Goal: Task Accomplishment & Management: Manage account settings

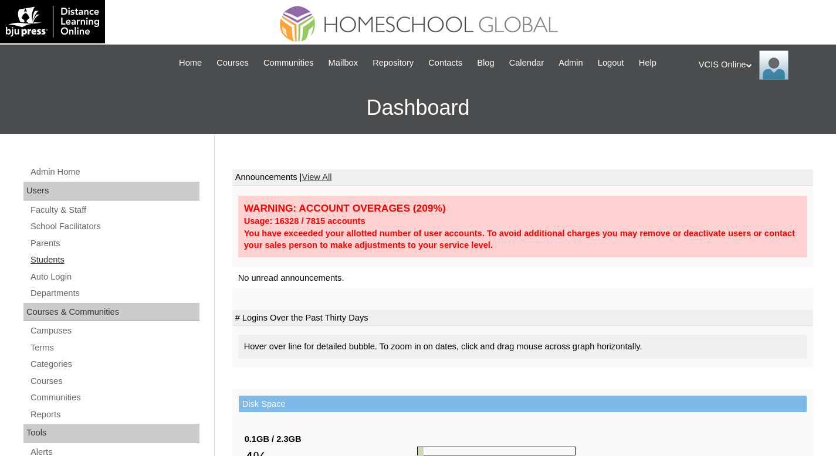
click at [62, 257] on link "Students" at bounding box center [114, 260] width 170 height 15
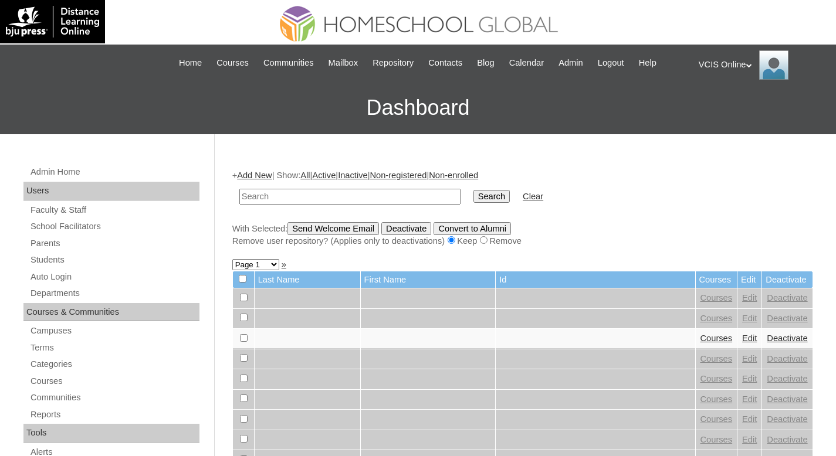
click at [290, 198] on input "text" at bounding box center [349, 197] width 221 height 16
paste input "VCIS001-3B-SA2025"
type input "VCIS001-3B-SA2025"
click at [473, 198] on input "Search" at bounding box center [491, 196] width 36 height 13
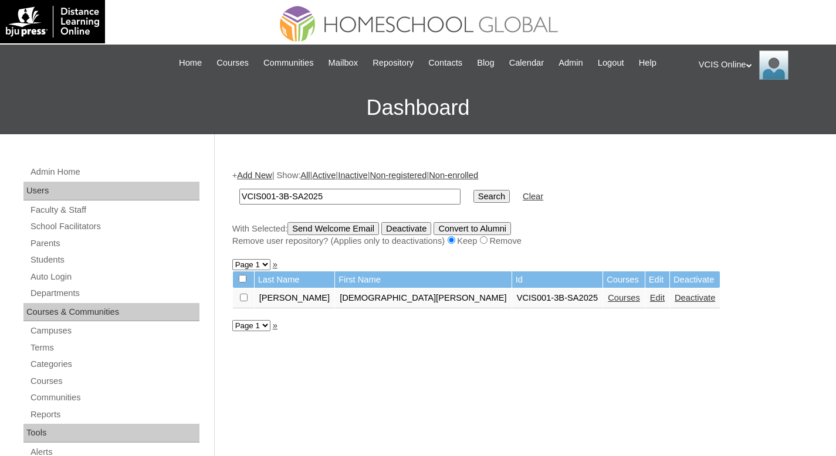
click at [608, 302] on link "Courses" at bounding box center [624, 297] width 32 height 9
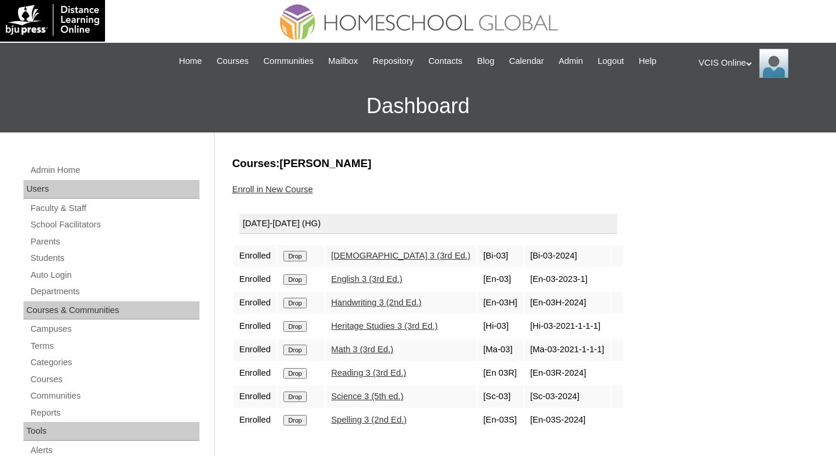
scroll to position [2, 0]
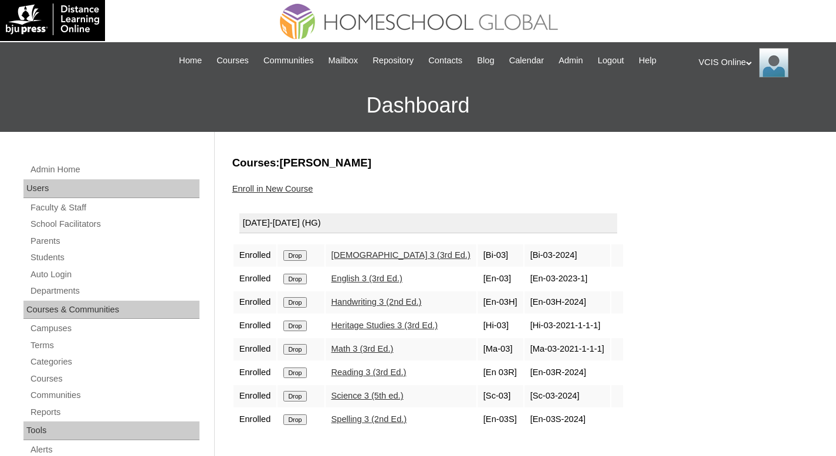
click at [300, 261] on input "Drop" at bounding box center [294, 255] width 23 height 11
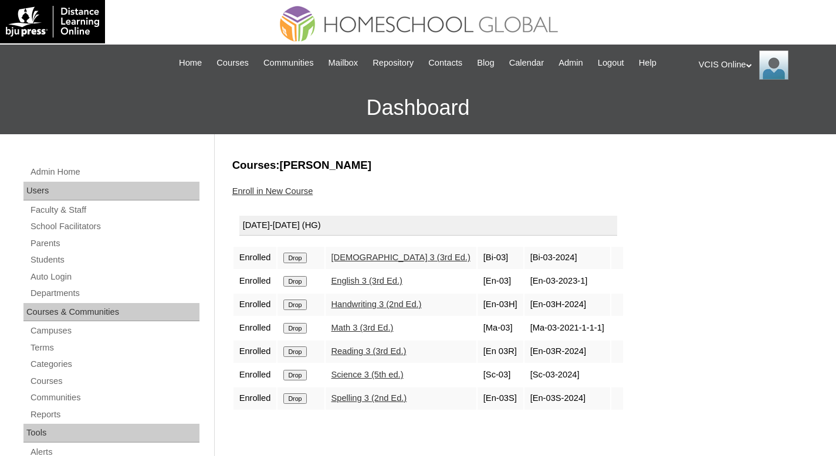
click at [276, 191] on link "Enroll in New Course" at bounding box center [272, 190] width 81 height 9
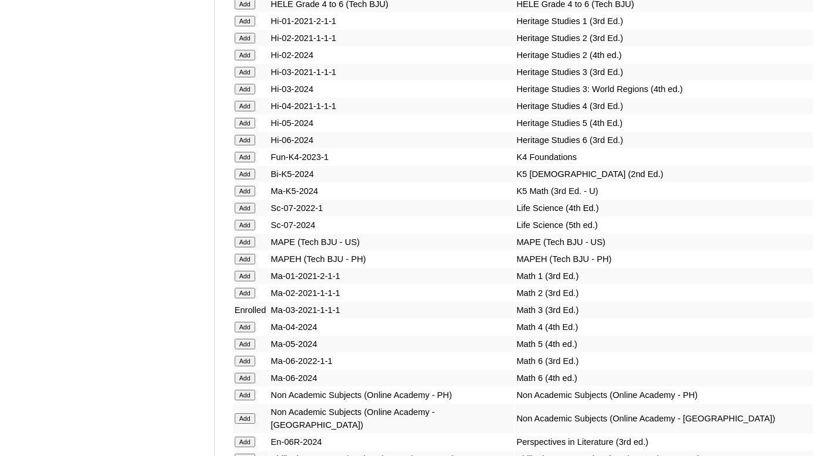
scroll to position [3682, 0]
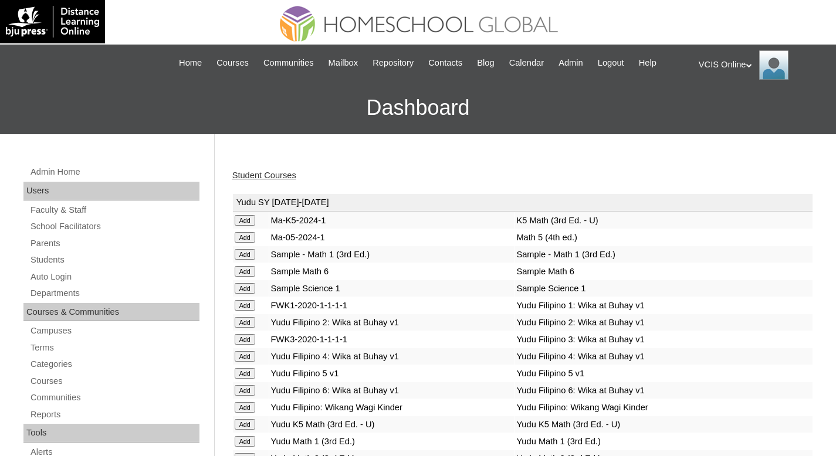
click at [275, 171] on link "Student Courses" at bounding box center [264, 175] width 64 height 9
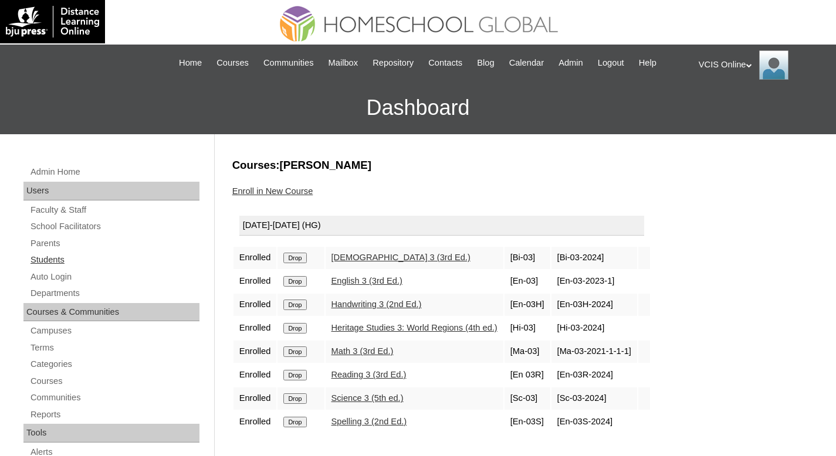
click at [46, 263] on link "Students" at bounding box center [114, 260] width 170 height 15
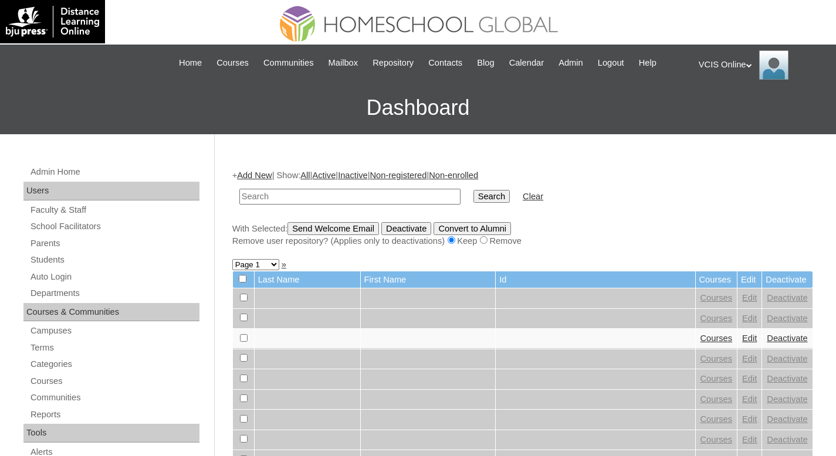
click at [326, 195] on input "text" at bounding box center [349, 197] width 221 height 16
paste input "VCIS002-3B-SA2025"
type input "VCIS002-3B-SA2025"
click at [493, 196] on input "Search" at bounding box center [491, 196] width 36 height 13
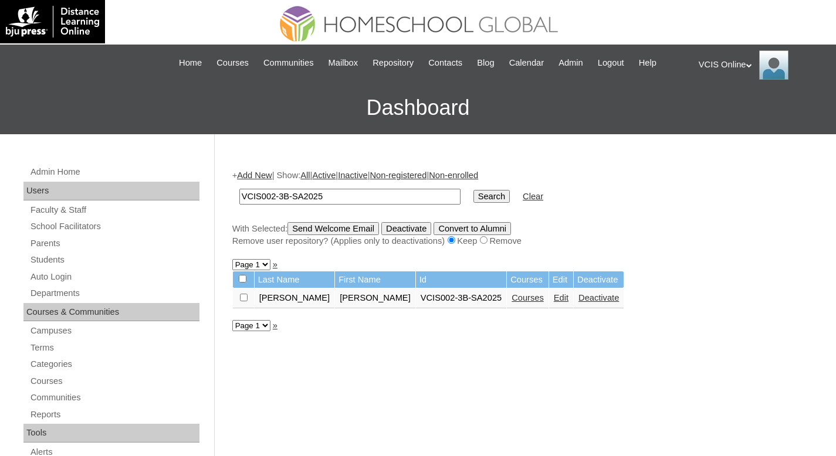
click at [511, 299] on link "Courses" at bounding box center [527, 297] width 32 height 9
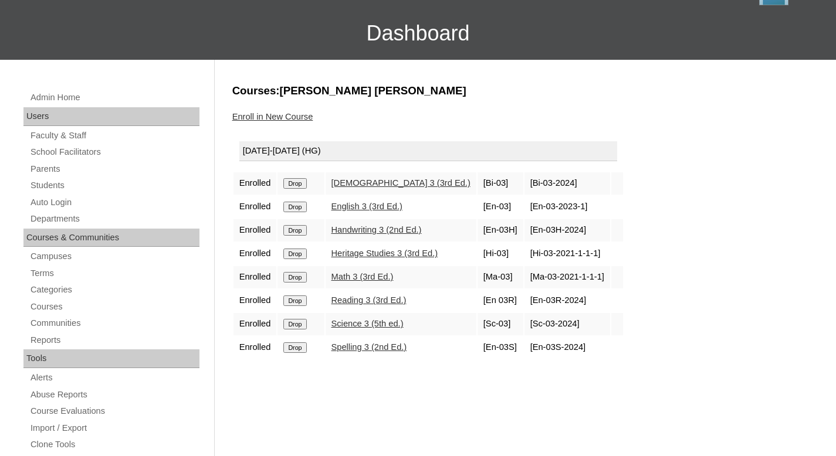
scroll to position [120, 0]
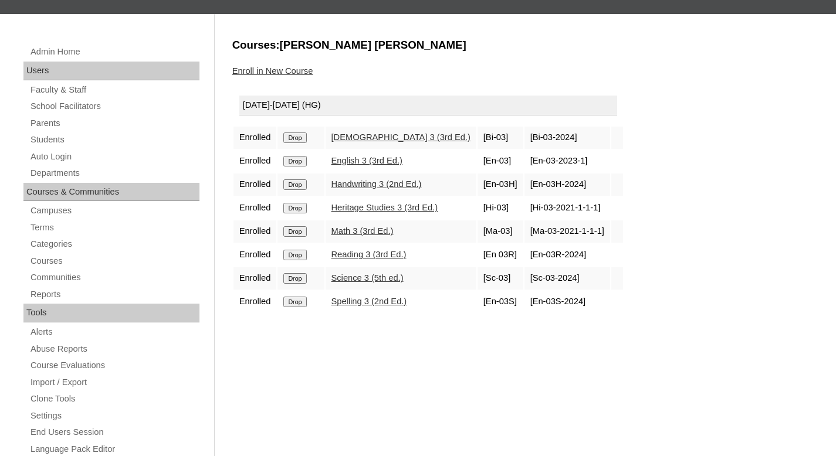
click at [301, 143] on input "Drop" at bounding box center [294, 138] width 23 height 11
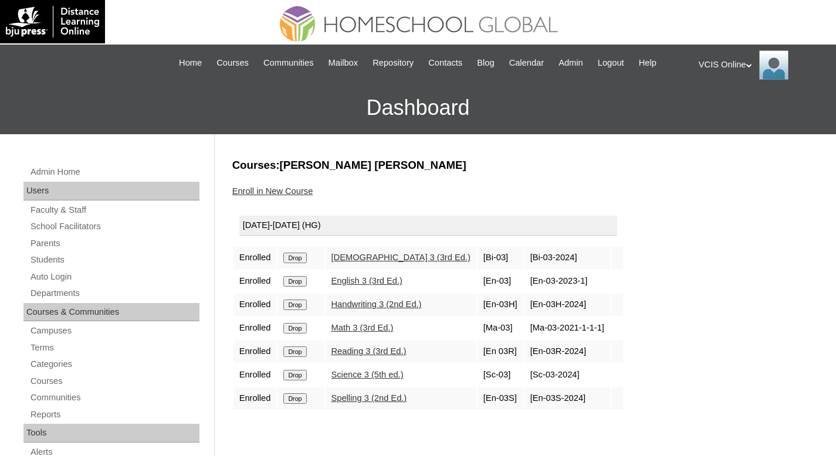
click at [276, 192] on link "Enroll in New Course" at bounding box center [272, 190] width 81 height 9
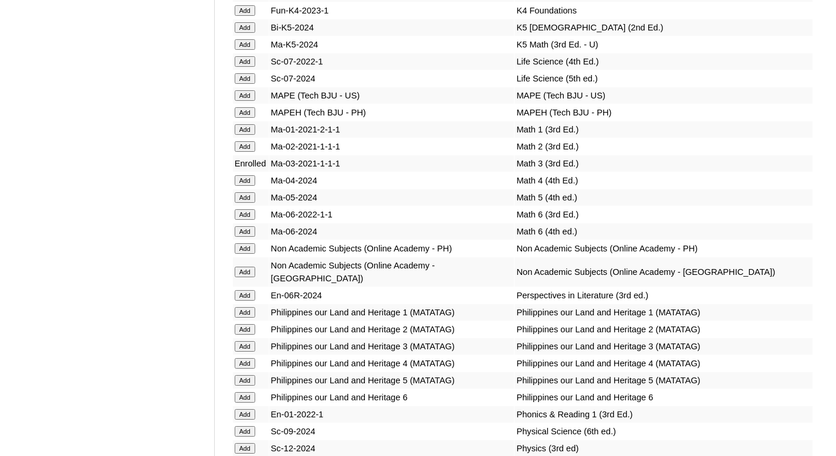
scroll to position [3780, 0]
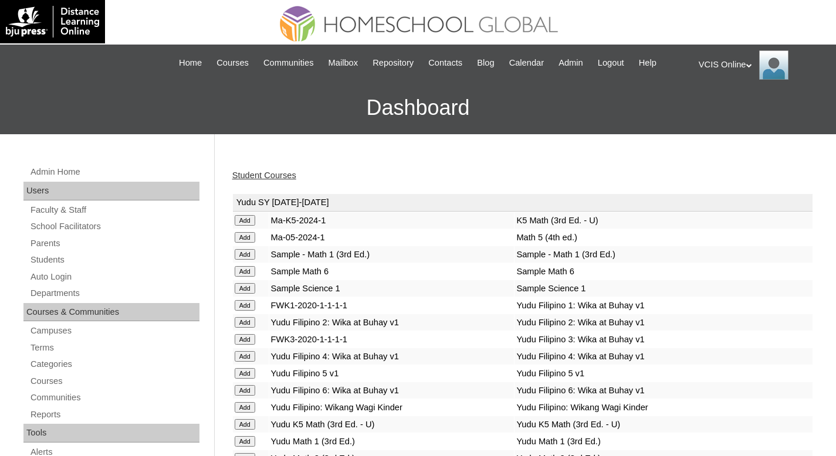
click at [285, 179] on link "Student Courses" at bounding box center [264, 175] width 64 height 9
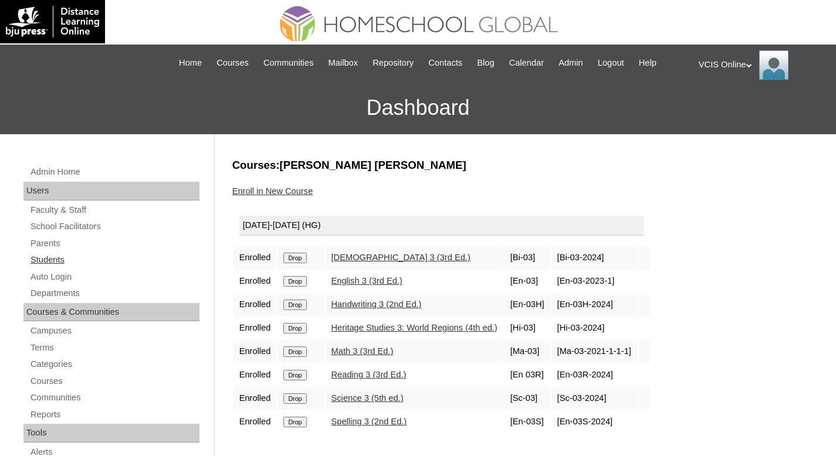
click at [51, 259] on link "Students" at bounding box center [114, 260] width 170 height 15
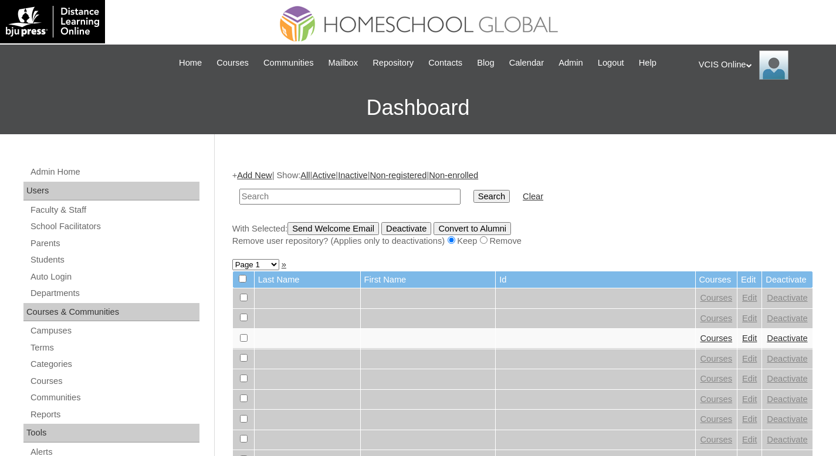
click at [293, 194] on input "text" at bounding box center [349, 197] width 221 height 16
paste input "VCIS004-3B-SA2025"
type input "VCIS004-3B-SA2025"
click at [477, 199] on input "Search" at bounding box center [491, 196] width 36 height 13
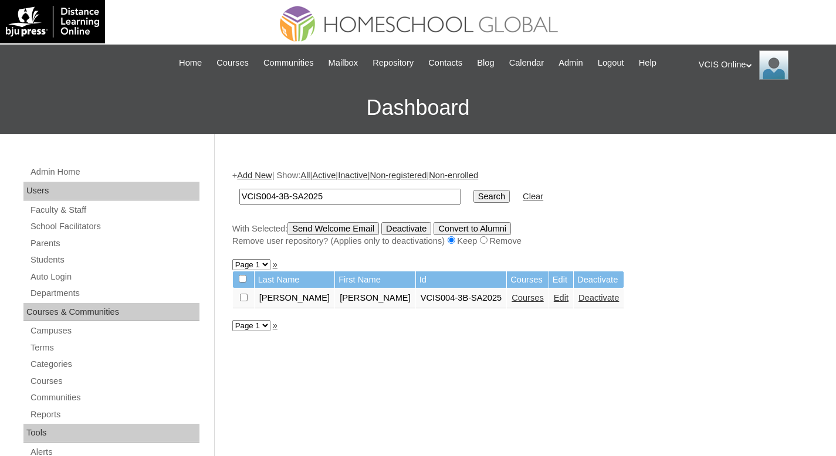
click at [511, 297] on link "Courses" at bounding box center [527, 297] width 32 height 9
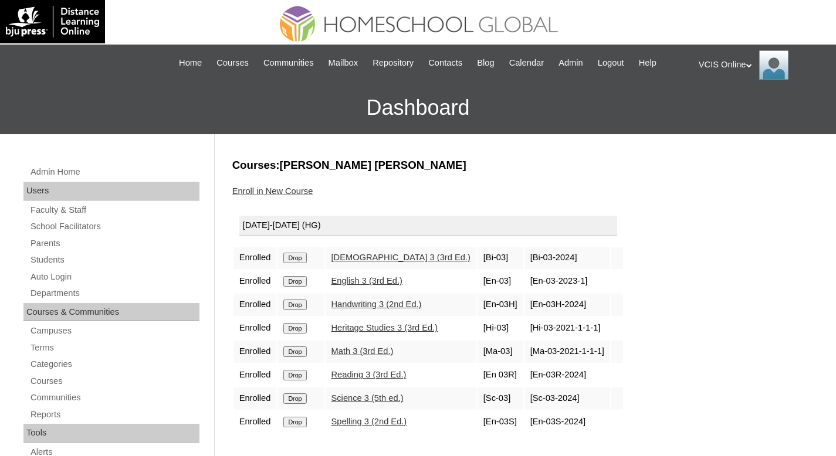
click at [297, 263] on input "Drop" at bounding box center [294, 258] width 23 height 11
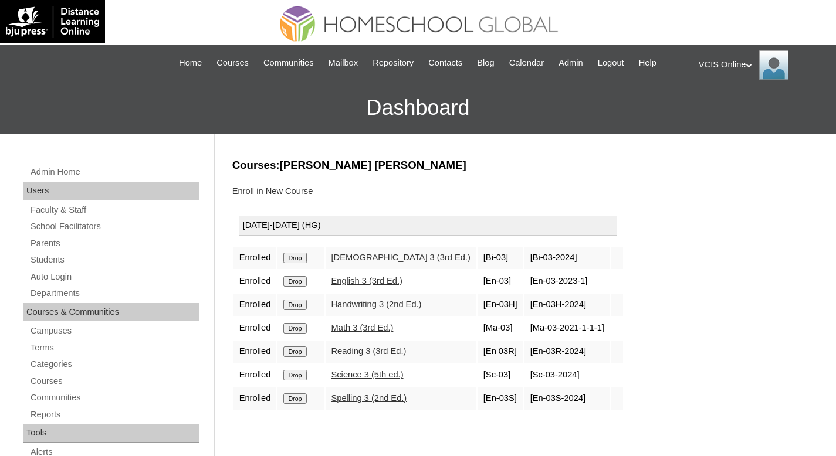
click at [293, 188] on link "Enroll in New Course" at bounding box center [272, 190] width 81 height 9
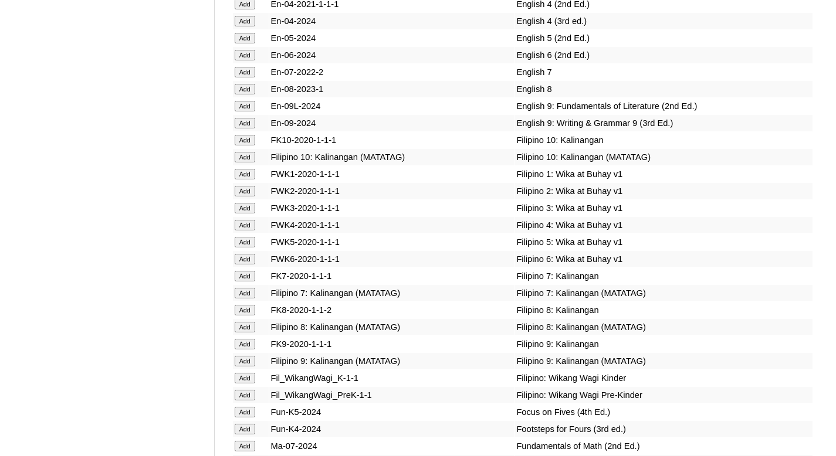
scroll to position [3638, 0]
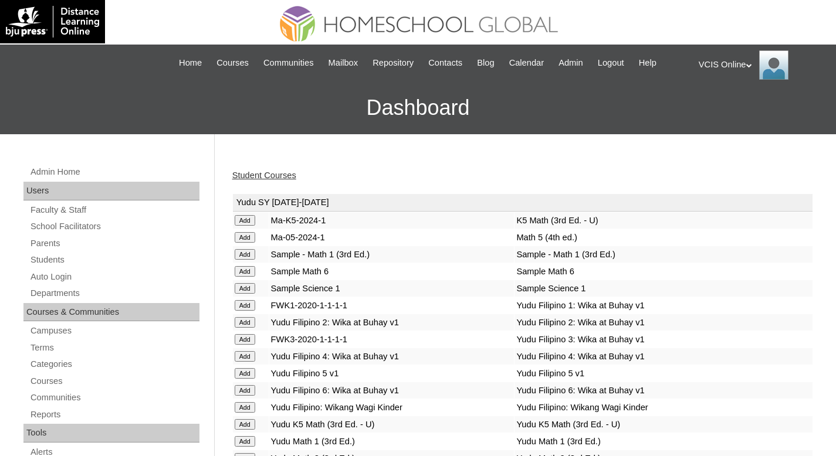
click at [279, 177] on link "Student Courses" at bounding box center [264, 175] width 64 height 9
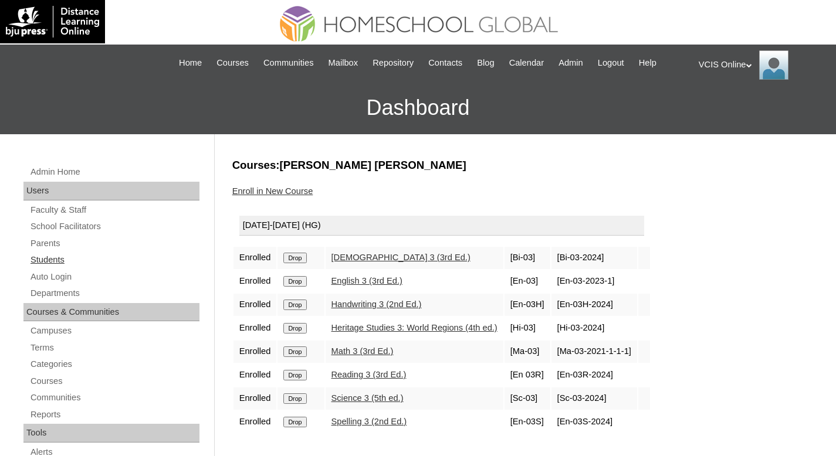
click at [49, 260] on link "Students" at bounding box center [114, 260] width 170 height 15
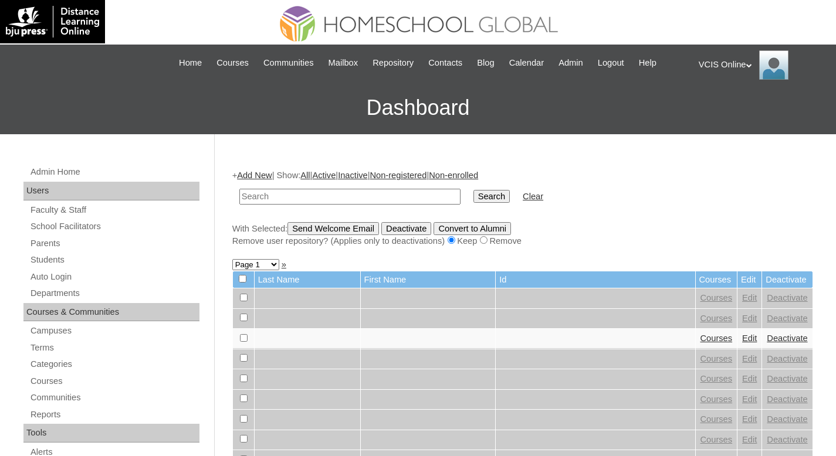
click at [318, 192] on input "text" at bounding box center [349, 197] width 221 height 16
type input "VCIS007-3B-SA2025"
click at [491, 196] on input "Search" at bounding box center [491, 196] width 36 height 13
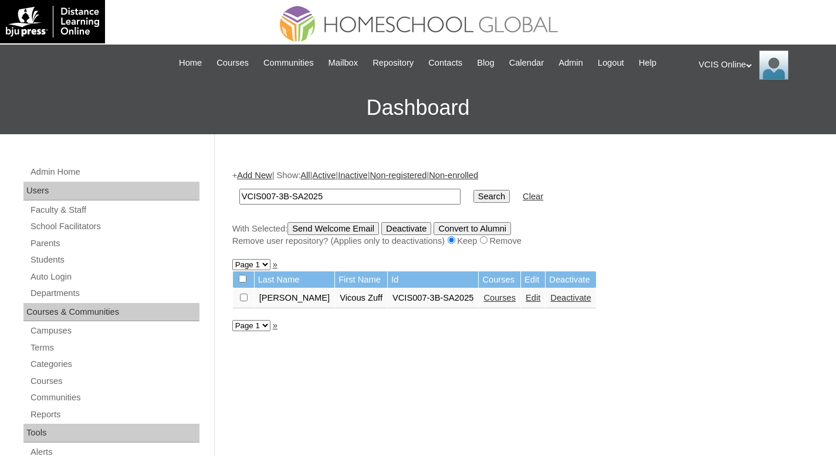
click at [496, 298] on link "Courses" at bounding box center [499, 297] width 32 height 9
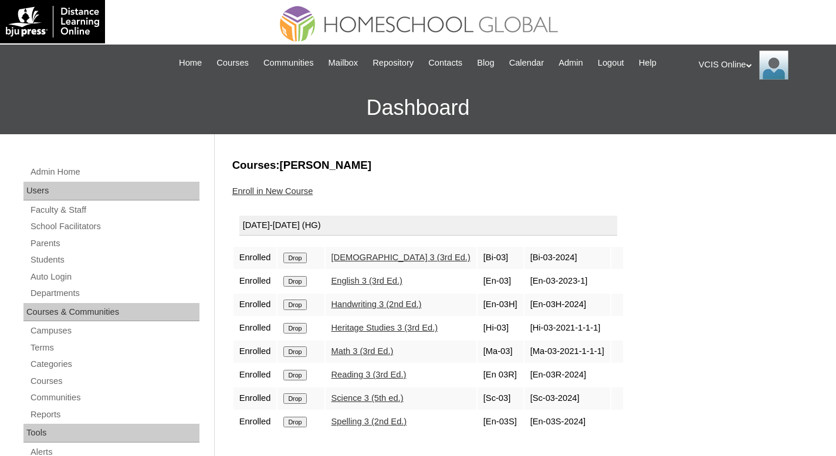
click at [301, 263] on input "Drop" at bounding box center [294, 258] width 23 height 11
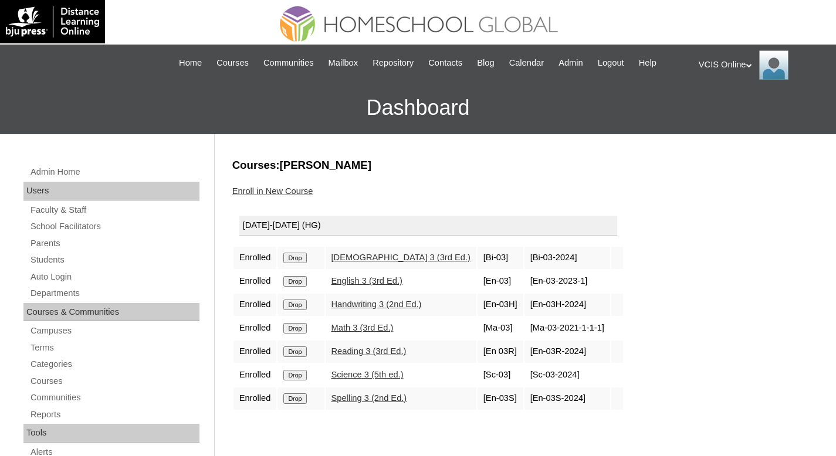
click at [285, 191] on link "Enroll in New Course" at bounding box center [272, 190] width 81 height 9
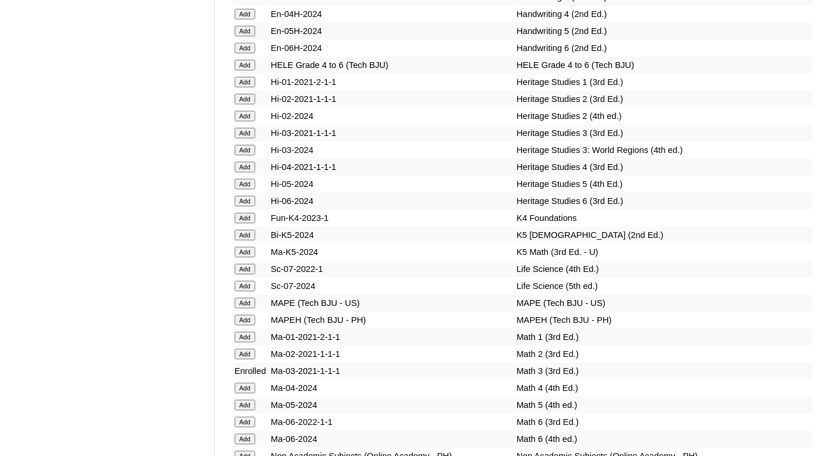
scroll to position [3690, 0]
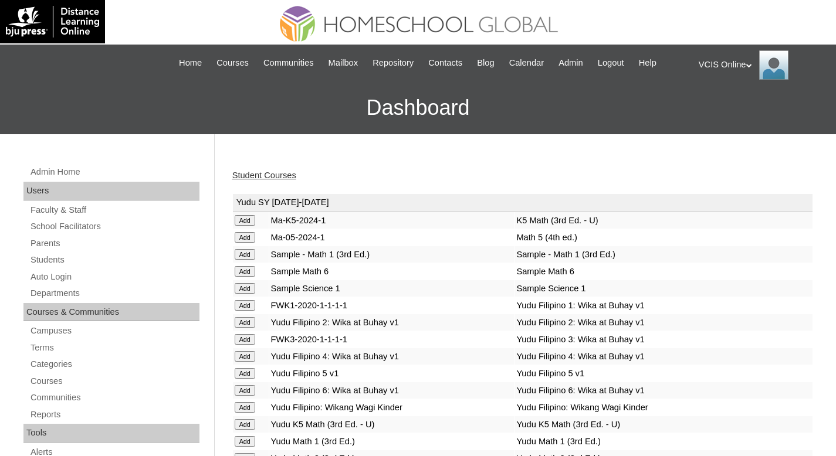
click at [266, 177] on link "Student Courses" at bounding box center [264, 175] width 64 height 9
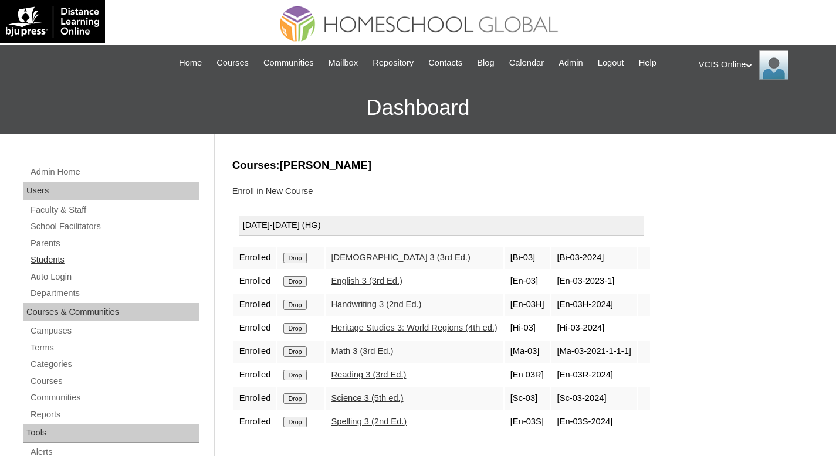
click at [53, 257] on link "Students" at bounding box center [114, 260] width 170 height 15
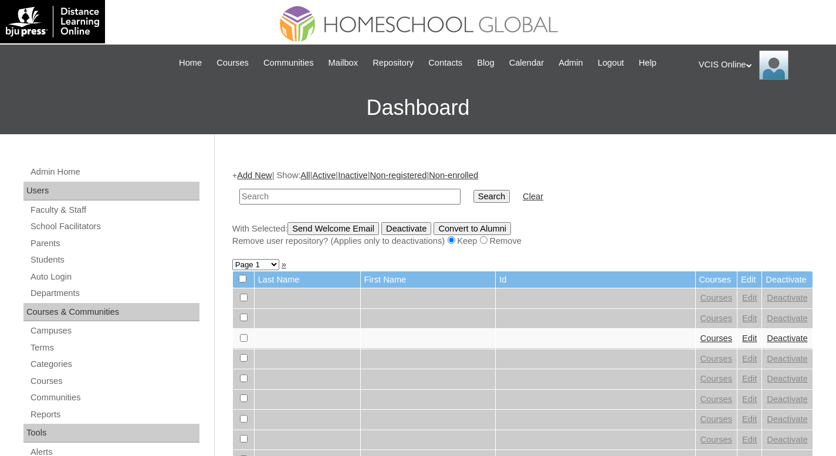
click at [423, 195] on input "text" at bounding box center [349, 197] width 221 height 16
paste input "VCIS008-3B-SA2025"
type input "VCIS008-3B-SA2025"
click at [495, 199] on input "Search" at bounding box center [491, 196] width 36 height 13
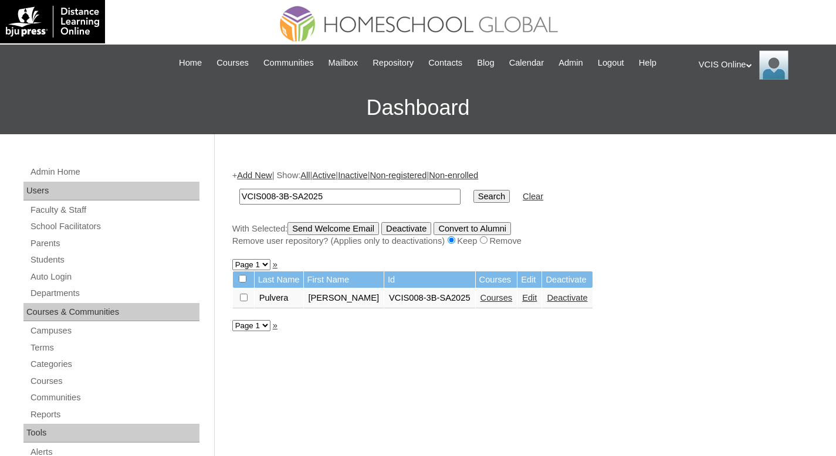
click at [511, 298] on link "Courses" at bounding box center [496, 297] width 32 height 9
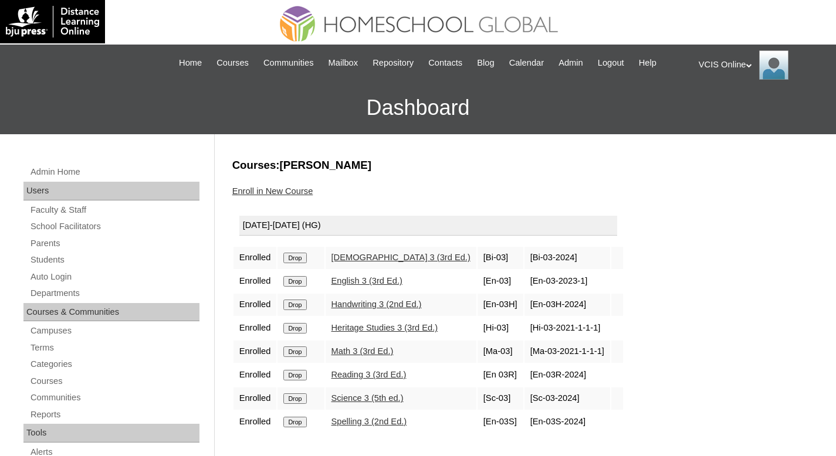
click at [291, 263] on input "Drop" at bounding box center [294, 258] width 23 height 11
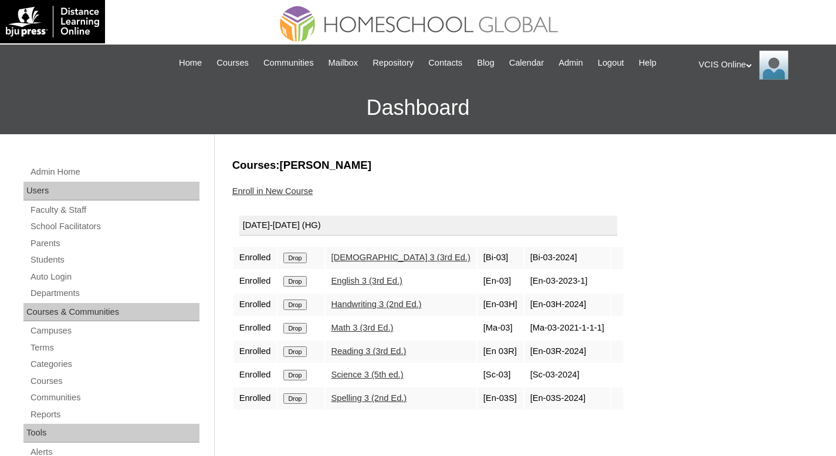
drag, startPoint x: 0, startPoint y: 0, endPoint x: 267, endPoint y: 187, distance: 326.4
click at [267, 187] on link "Enroll in New Course" at bounding box center [272, 190] width 81 height 9
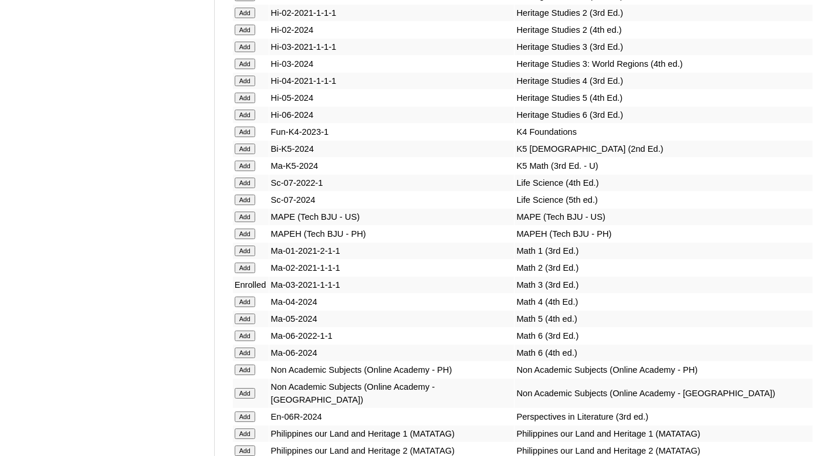
scroll to position [3742, 0]
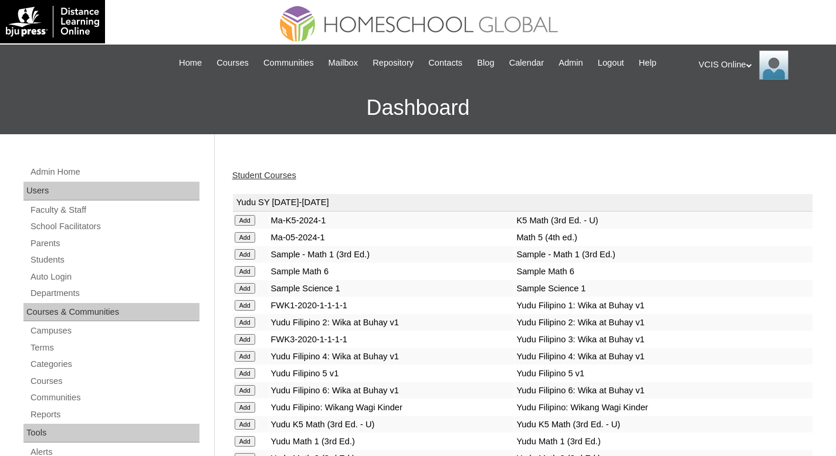
click at [289, 177] on link "Student Courses" at bounding box center [264, 175] width 64 height 9
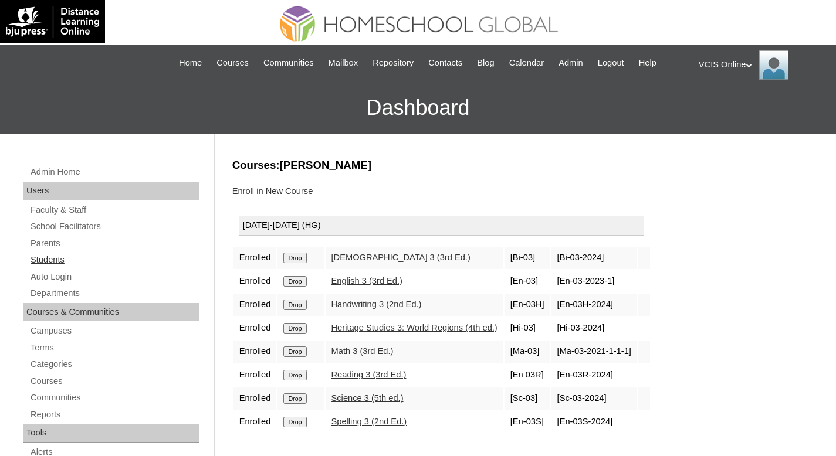
click at [57, 259] on link "Students" at bounding box center [114, 260] width 170 height 15
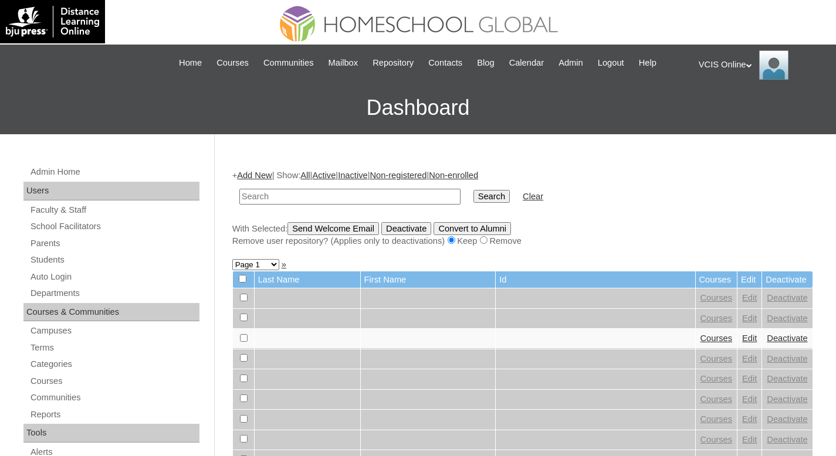
click at [274, 192] on input "text" at bounding box center [349, 197] width 221 height 16
paste input "VCIS009-3B-SA2025"
type input "VCIS009-3B-SA2025"
click at [479, 194] on input "Search" at bounding box center [491, 196] width 36 height 13
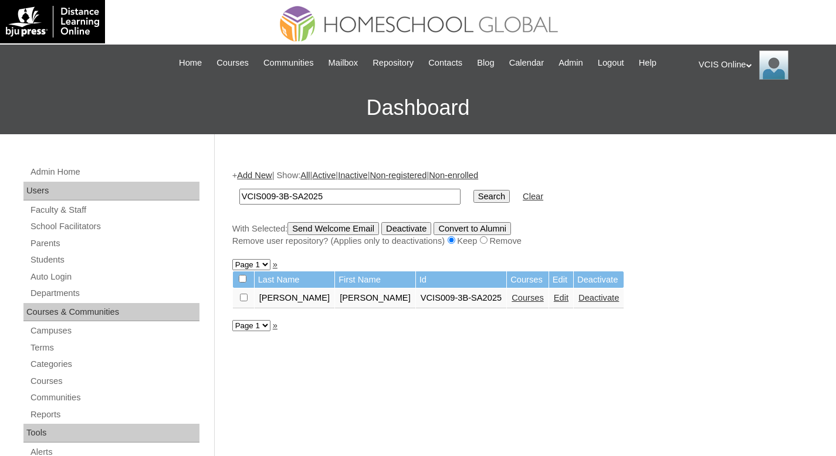
click at [511, 299] on link "Courses" at bounding box center [527, 297] width 32 height 9
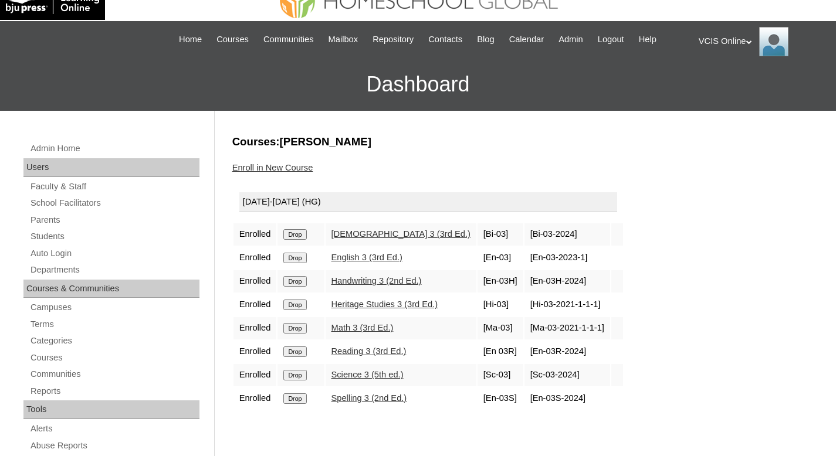
scroll to position [25, 0]
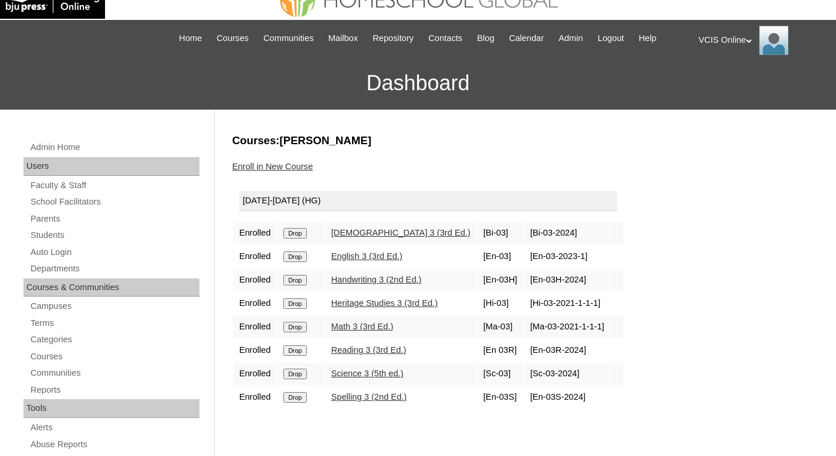
click at [299, 239] on input "Drop" at bounding box center [294, 233] width 23 height 11
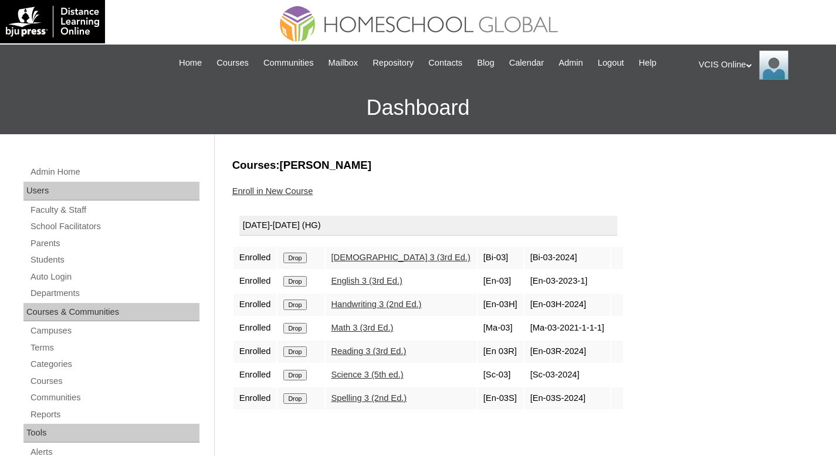
click at [303, 193] on link "Enroll in New Course" at bounding box center [272, 190] width 81 height 9
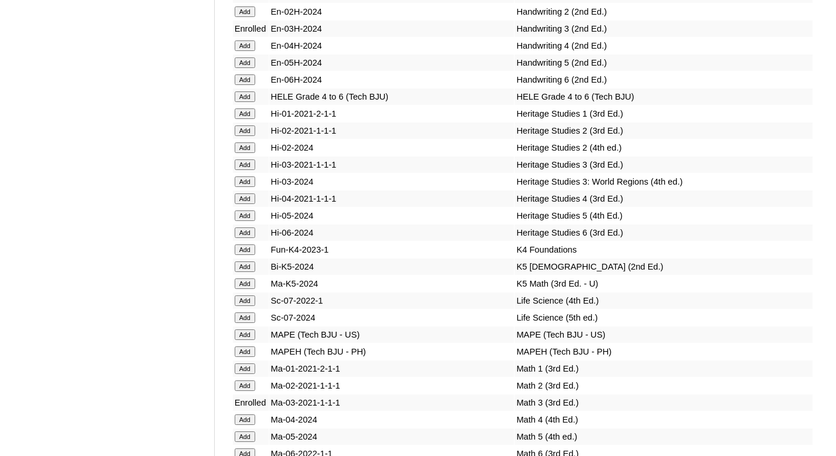
scroll to position [3711, 0]
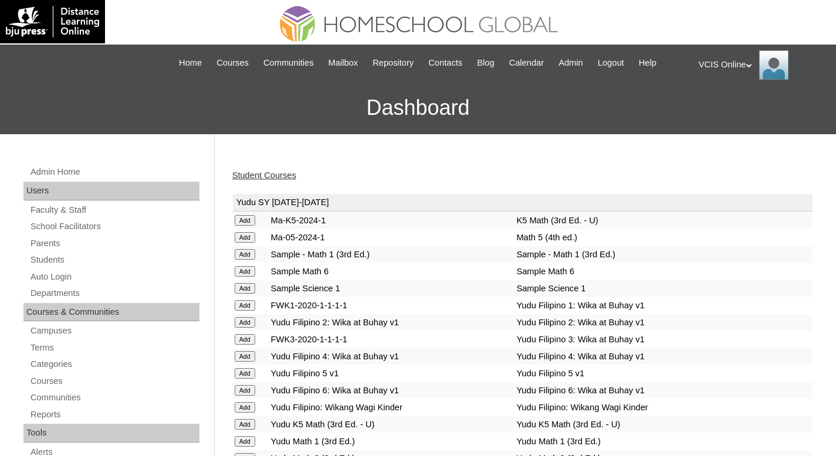
click at [279, 174] on link "Student Courses" at bounding box center [264, 175] width 64 height 9
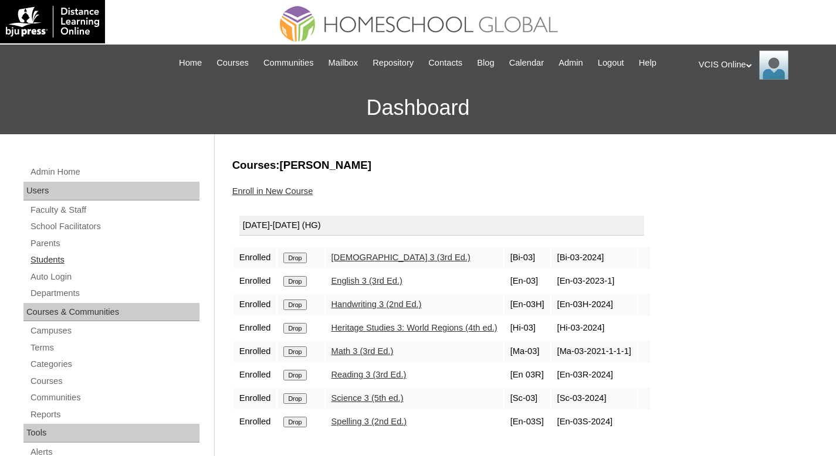
click at [46, 261] on link "Students" at bounding box center [114, 260] width 170 height 15
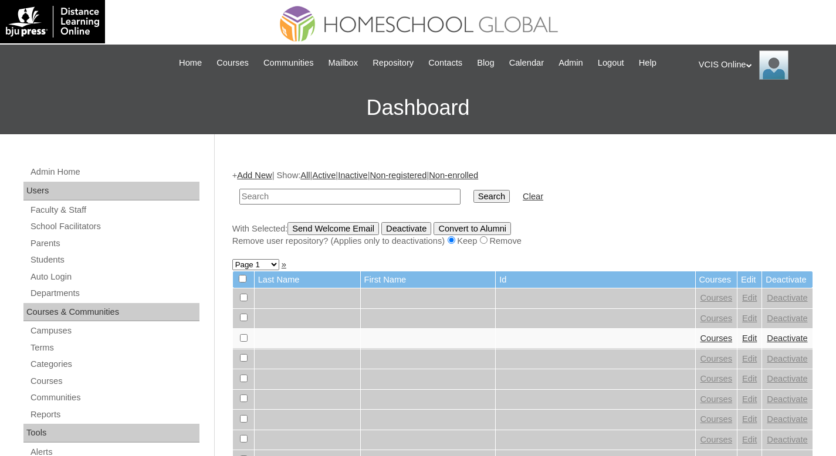
click at [288, 196] on input "text" at bounding box center [349, 197] width 221 height 16
paste input "VCIS010-3B-SA2025"
type input "VCIS010-3B-SA2025"
click at [473, 196] on input "Search" at bounding box center [491, 196] width 36 height 13
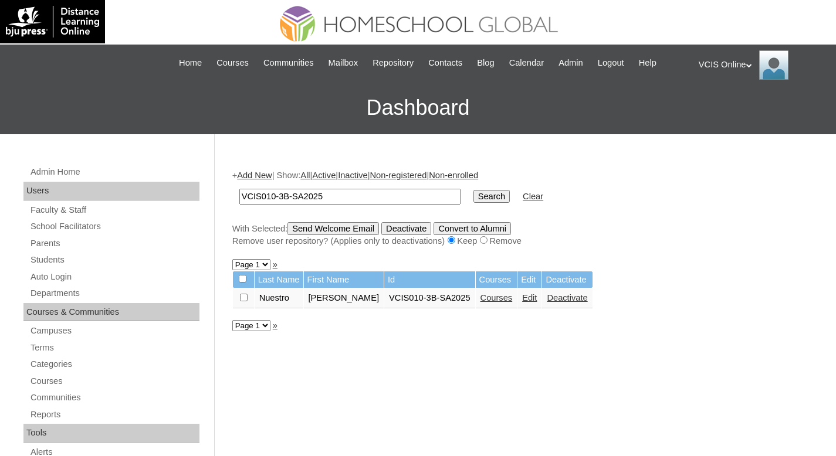
click at [506, 297] on link "Courses" at bounding box center [496, 297] width 32 height 9
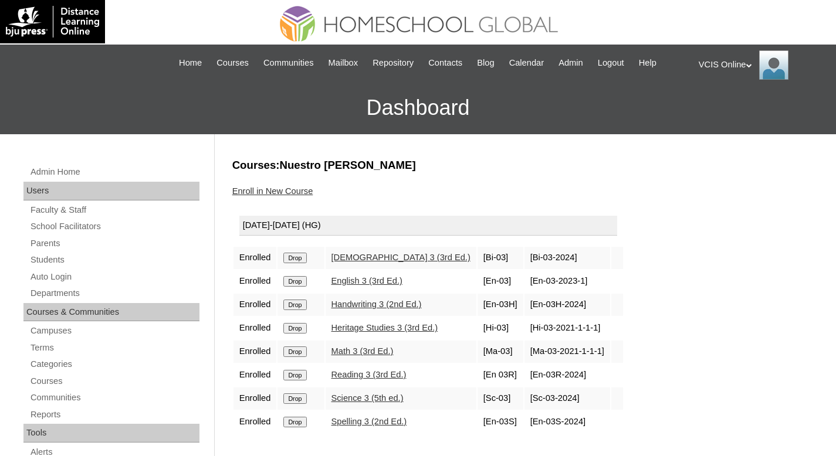
click at [306, 263] on input "Drop" at bounding box center [294, 258] width 23 height 11
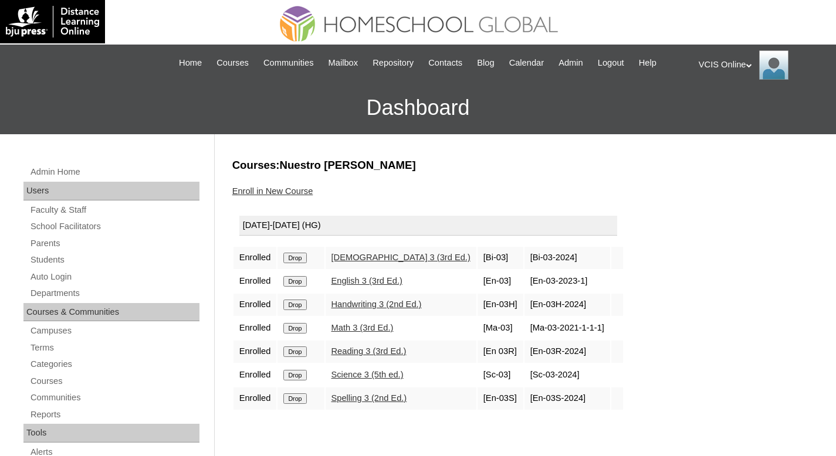
click at [281, 191] on link "Enroll in New Course" at bounding box center [272, 190] width 81 height 9
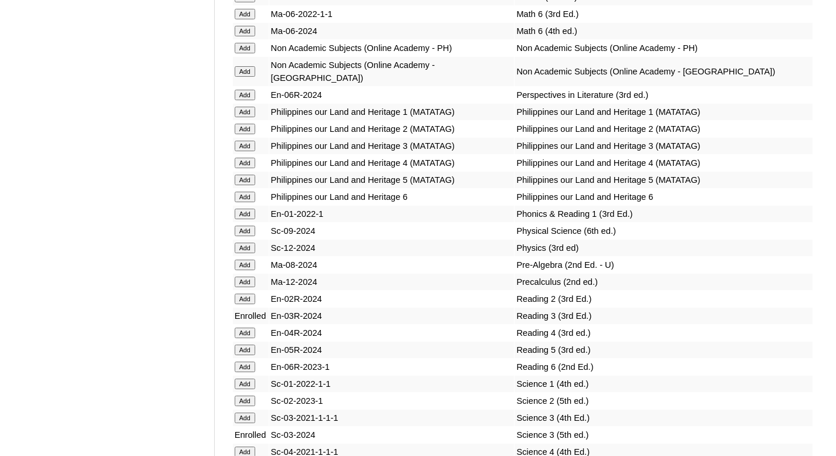
scroll to position [3591, 0]
